Goal: Task Accomplishment & Management: Manage account settings

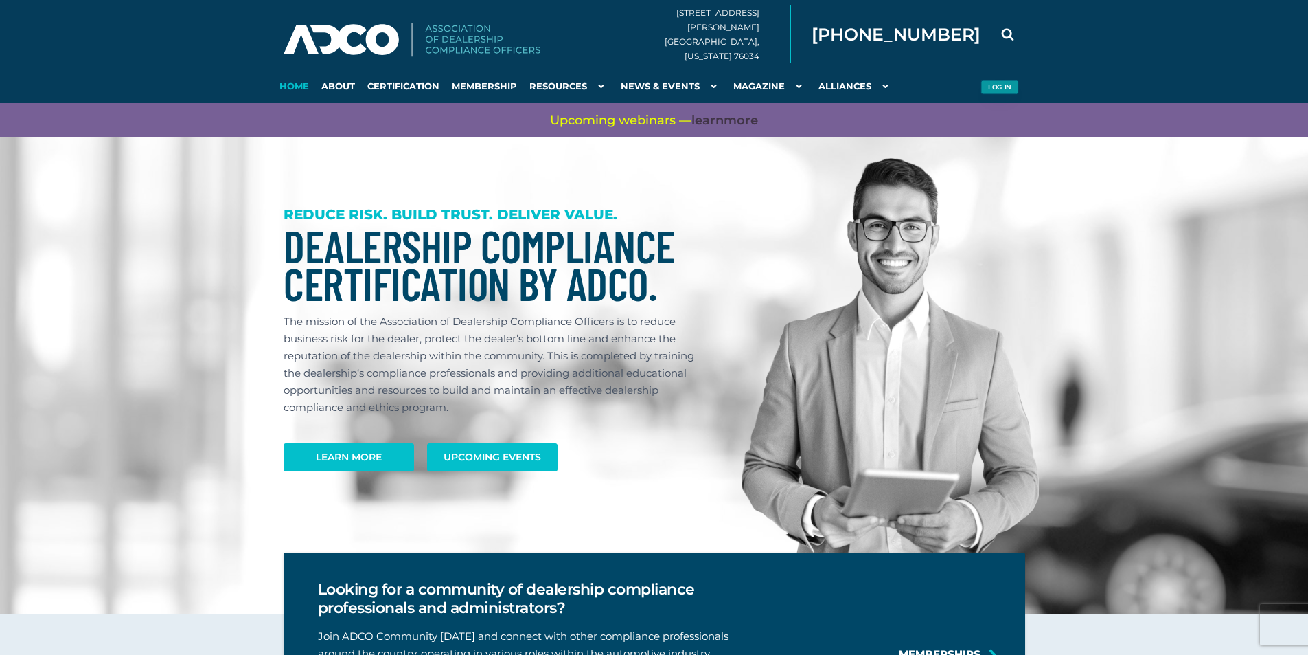
click at [1001, 87] on button "Log in" at bounding box center [1000, 87] width 38 height 14
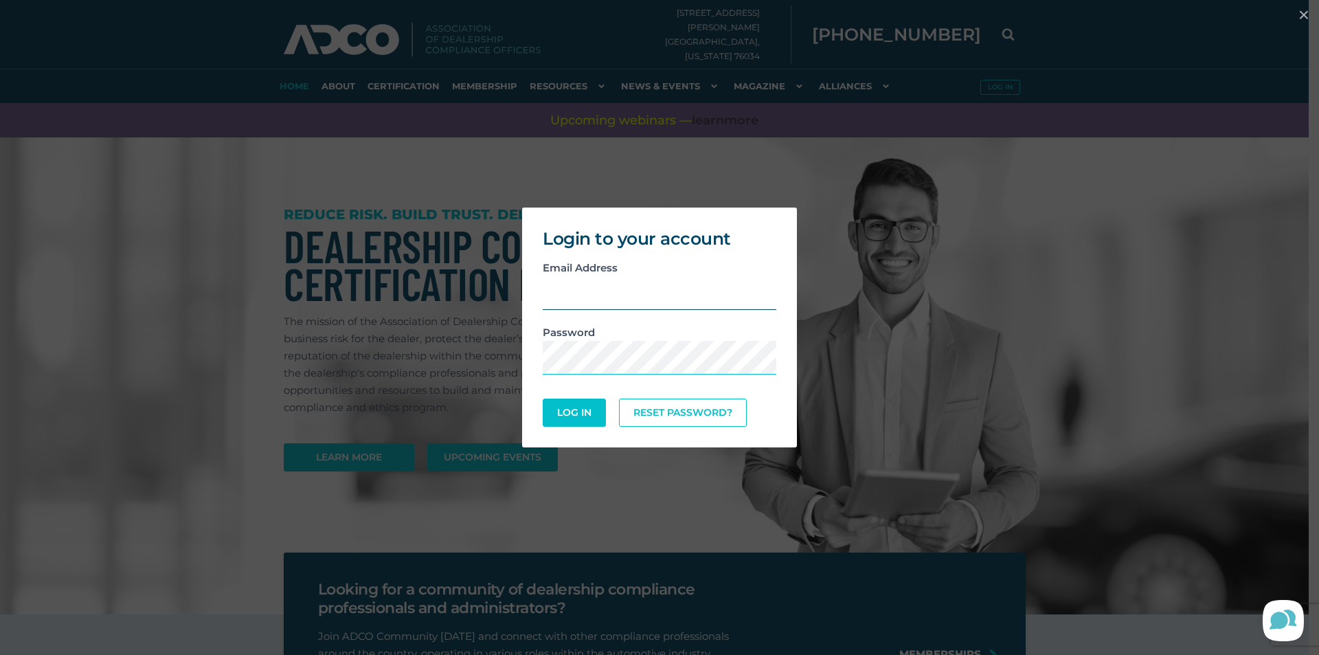
click at [706, 300] on input "email" at bounding box center [660, 293] width 234 height 34
type input "d"
type input "dmuran@feldmanautoc"
click at [1131, 361] on div "Login to your account Email Address dmuran@feldmanautoc Password Log In Reset P…" at bounding box center [659, 327] width 1308 height 253
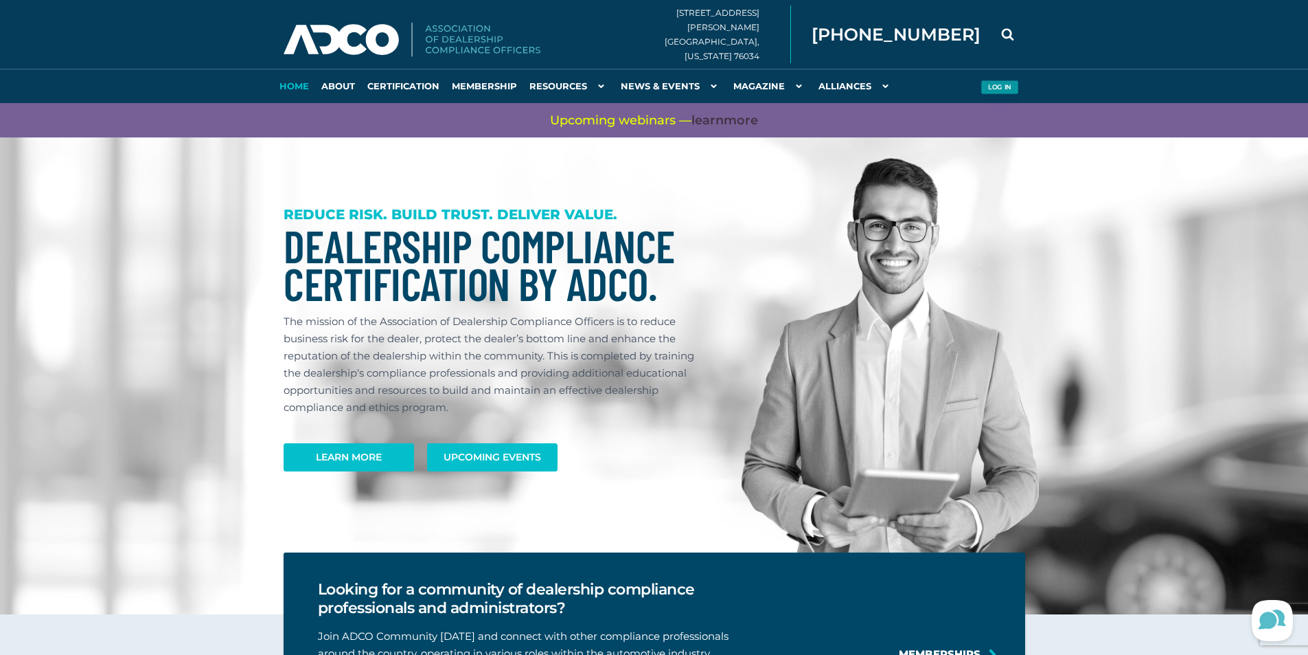
click at [1005, 91] on button "Log in" at bounding box center [1000, 87] width 38 height 14
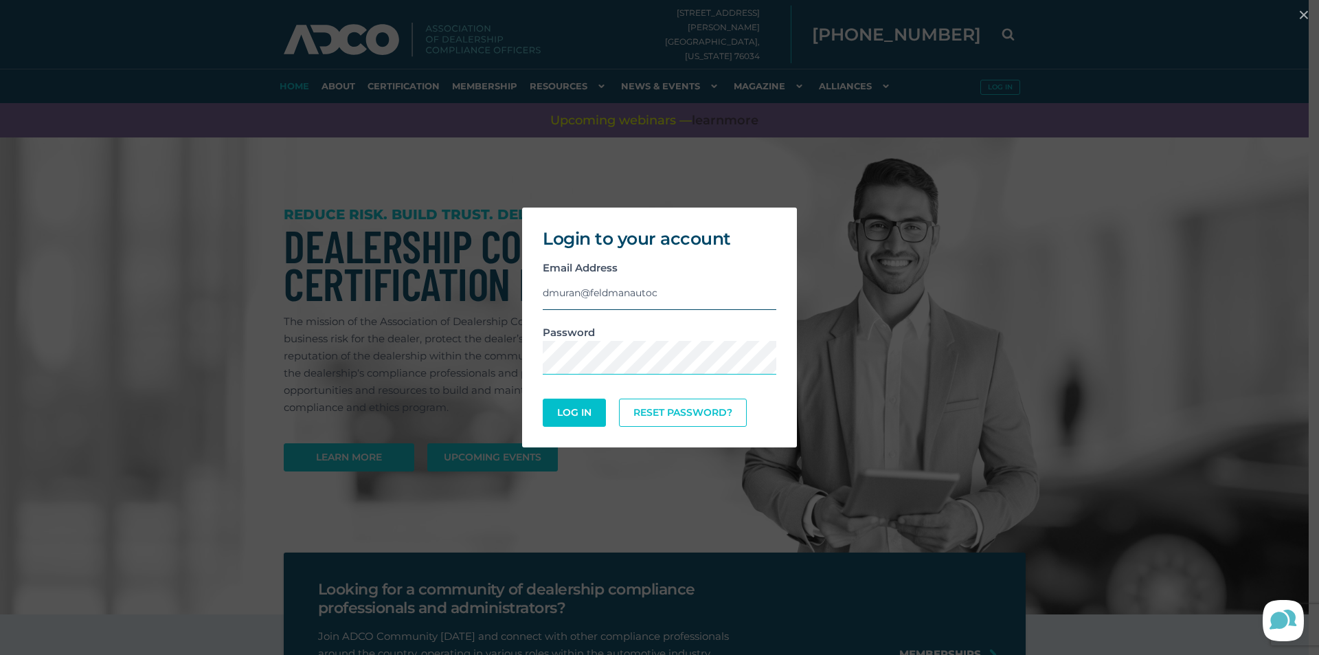
click at [699, 291] on input "dmuran@feldmanautoc" at bounding box center [660, 293] width 234 height 34
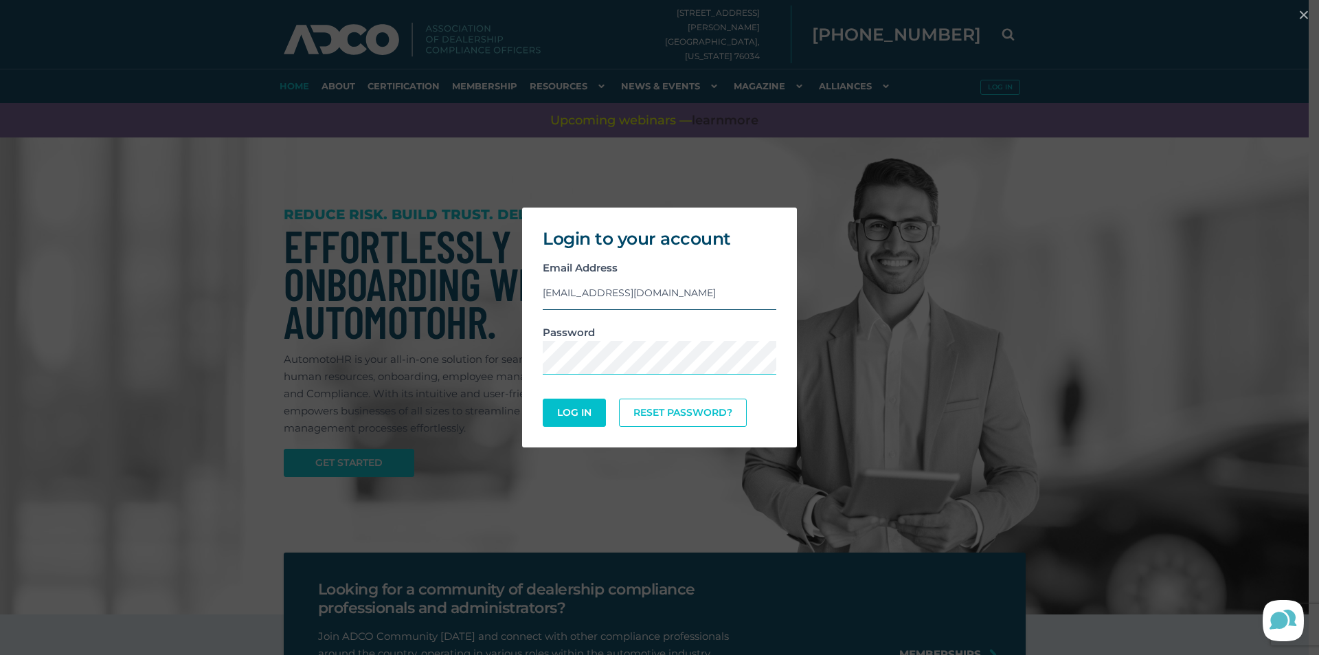
type input "[EMAIL_ADDRESS][DOMAIN_NAME]"
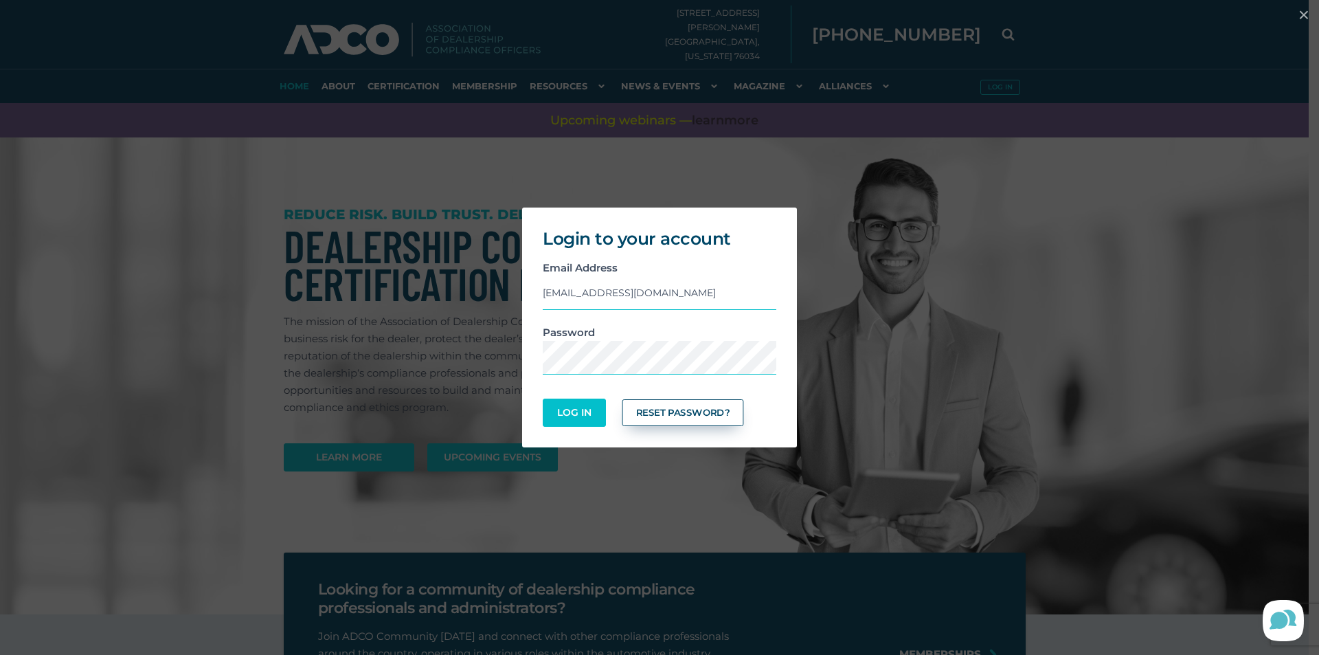
click at [674, 410] on link "Reset Password?" at bounding box center [683, 412] width 122 height 27
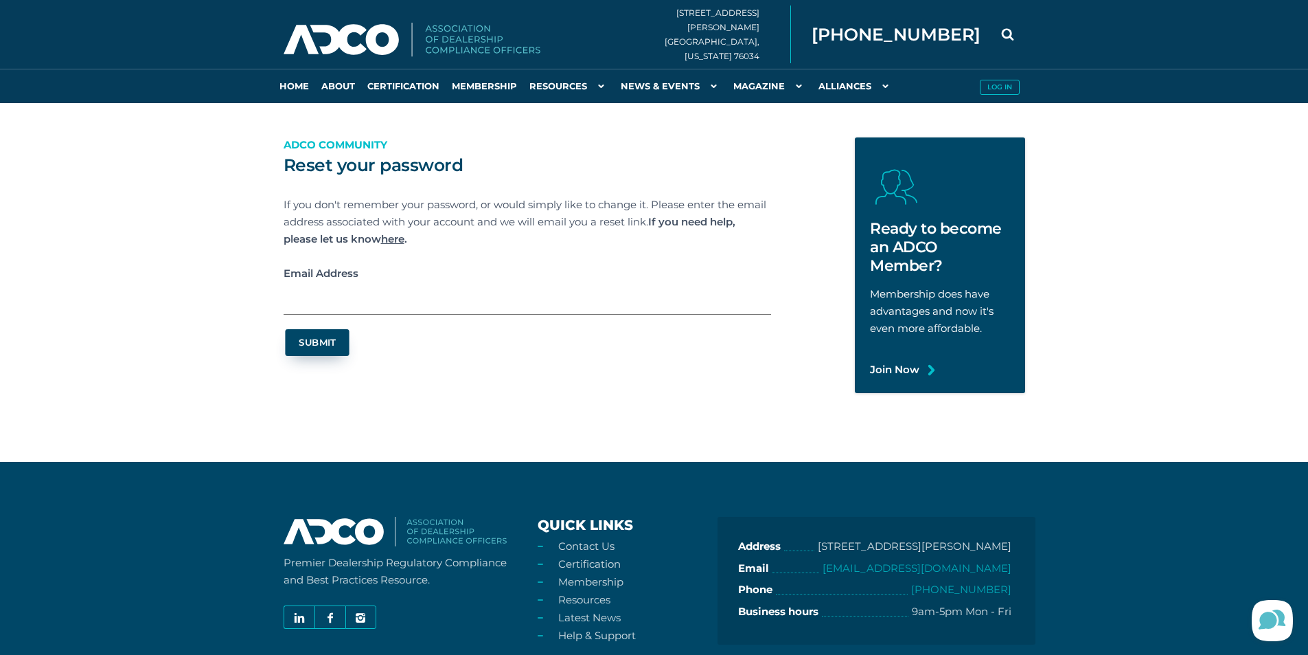
click at [319, 341] on button "Submit" at bounding box center [317, 342] width 64 height 27
click at [355, 293] on input "Email Address" at bounding box center [528, 298] width 488 height 33
